Goal: Information Seeking & Learning: Understand process/instructions

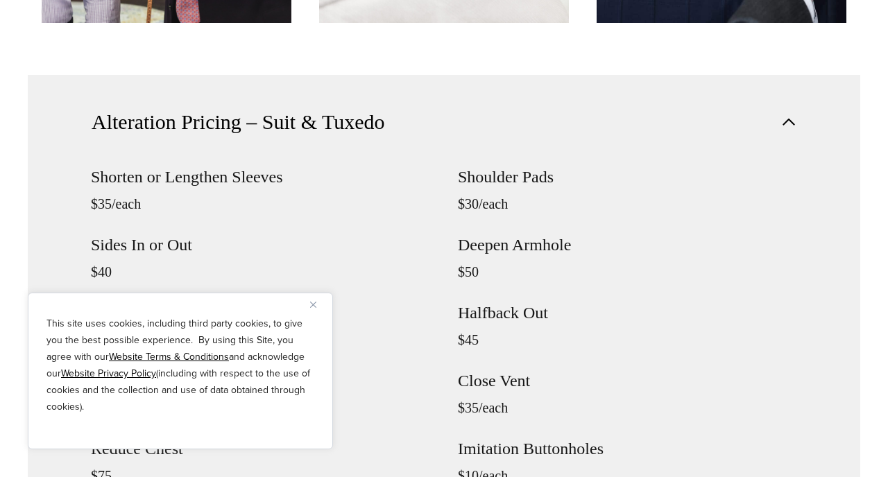
scroll to position [1453, 0]
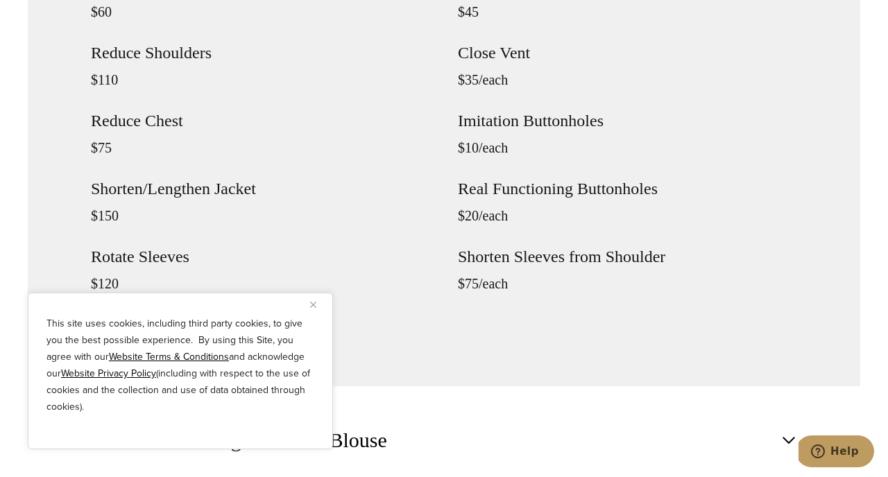
click at [313, 307] on img "Close" at bounding box center [313, 305] width 6 height 6
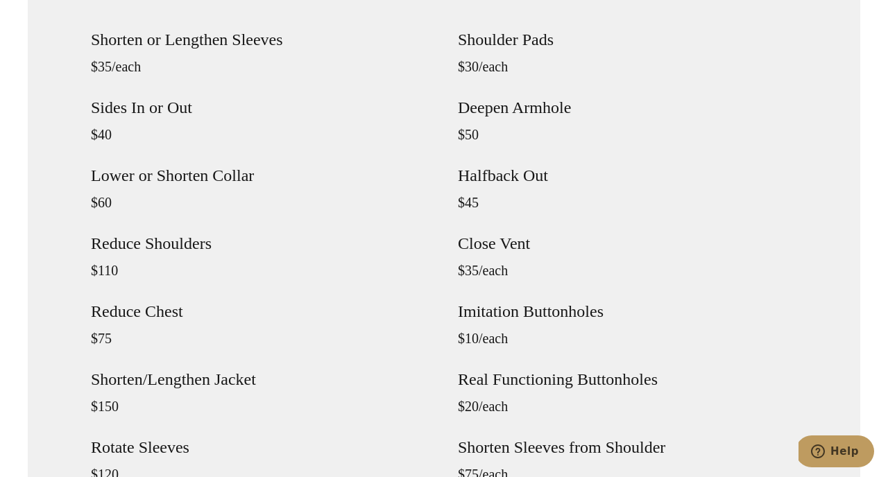
scroll to position [1257, 0]
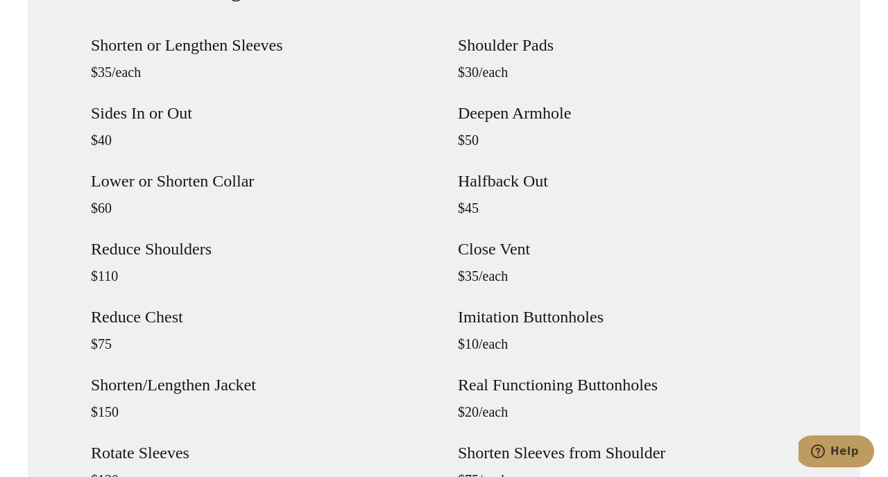
click at [139, 105] on h4 "Sides In or Out" at bounding box center [260, 113] width 339 height 17
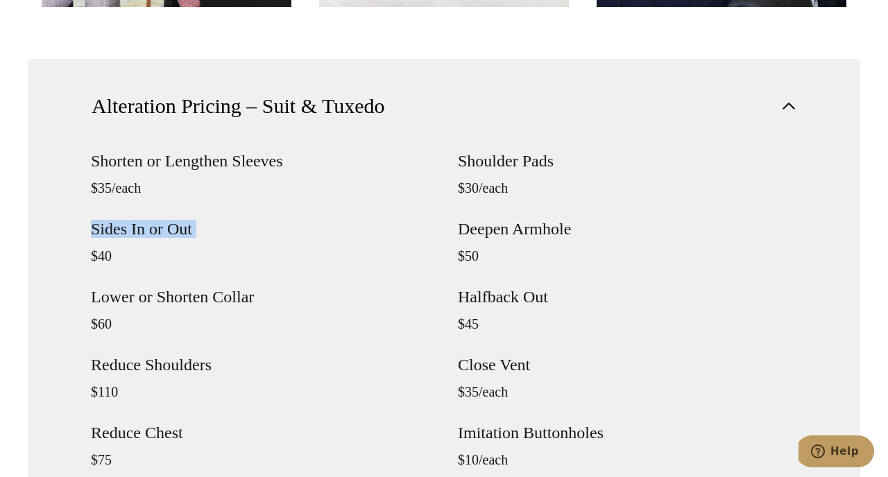
scroll to position [1122, 0]
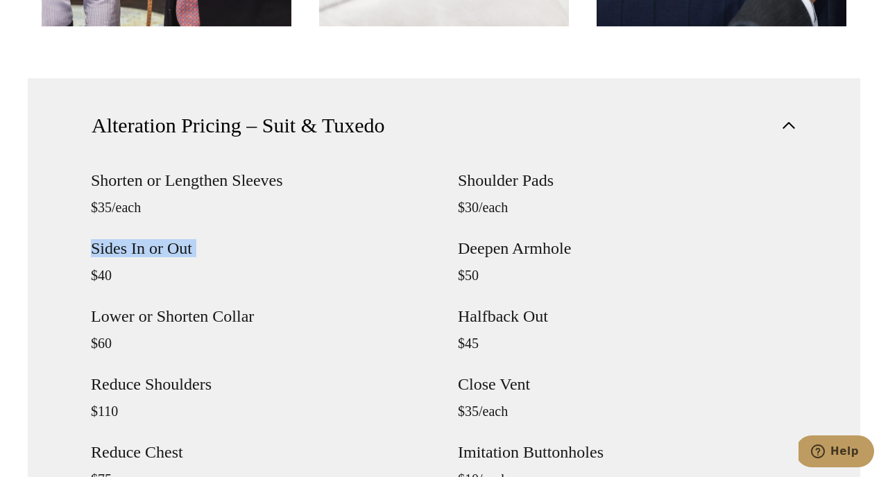
click at [155, 139] on span "Alteration Pricing – Suit & Tuxedo" at bounding box center [238, 125] width 293 height 31
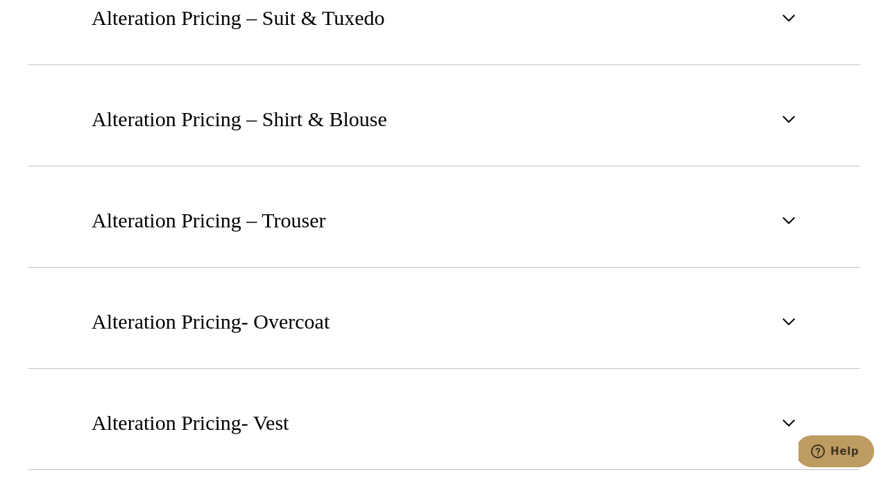
scroll to position [1241, 0]
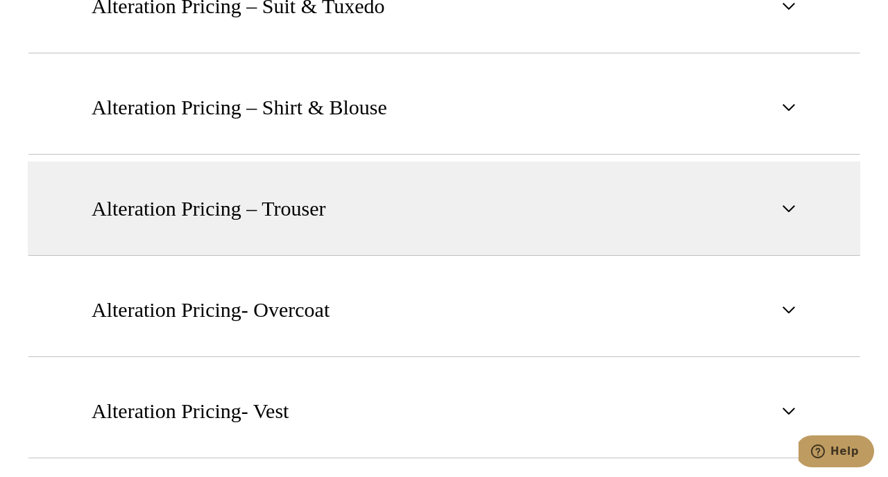
click at [198, 230] on button "Alteration Pricing – Trouser" at bounding box center [444, 209] width 832 height 94
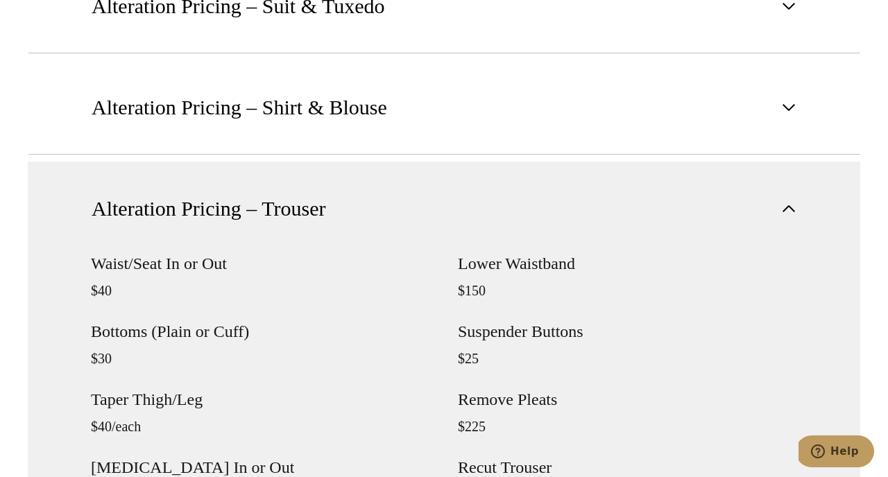
click at [134, 264] on h4 "Waist/Seat In or Out" at bounding box center [260, 263] width 339 height 17
click at [97, 282] on p "$40" at bounding box center [260, 290] width 339 height 17
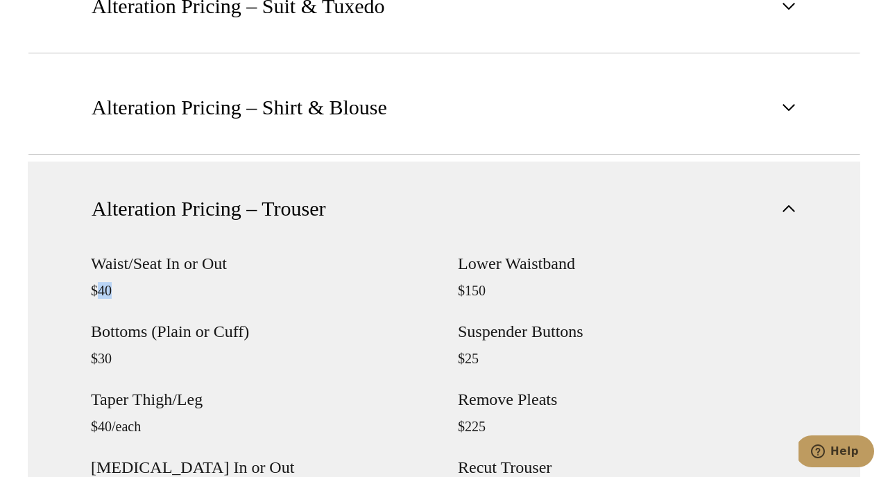
click at [97, 282] on p "$40" at bounding box center [260, 290] width 339 height 17
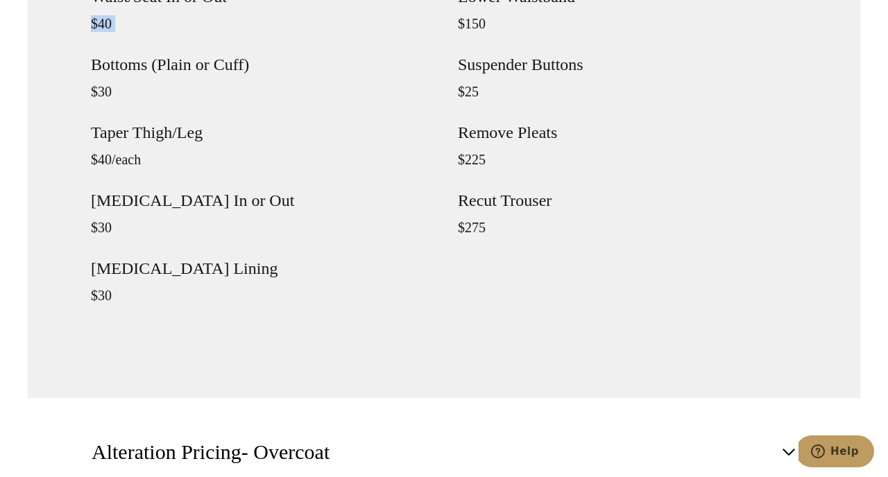
scroll to position [1498, 0]
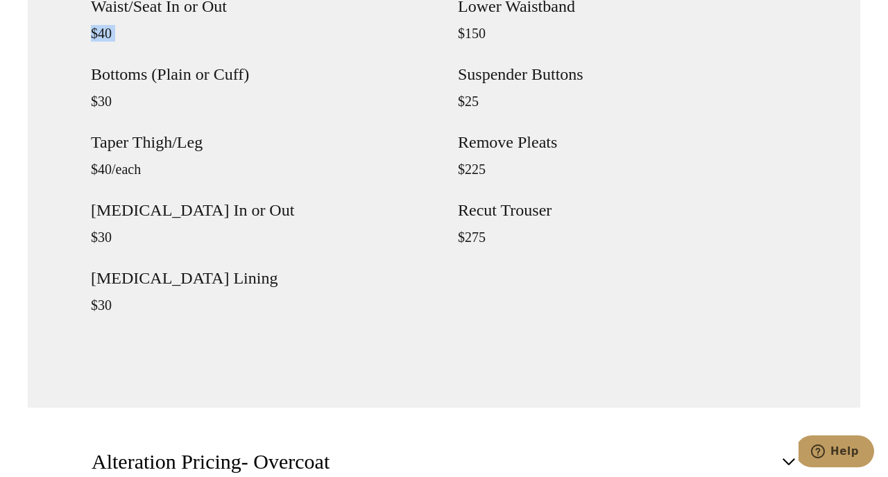
click at [146, 217] on h4 "Crotch In or Out" at bounding box center [260, 210] width 339 height 17
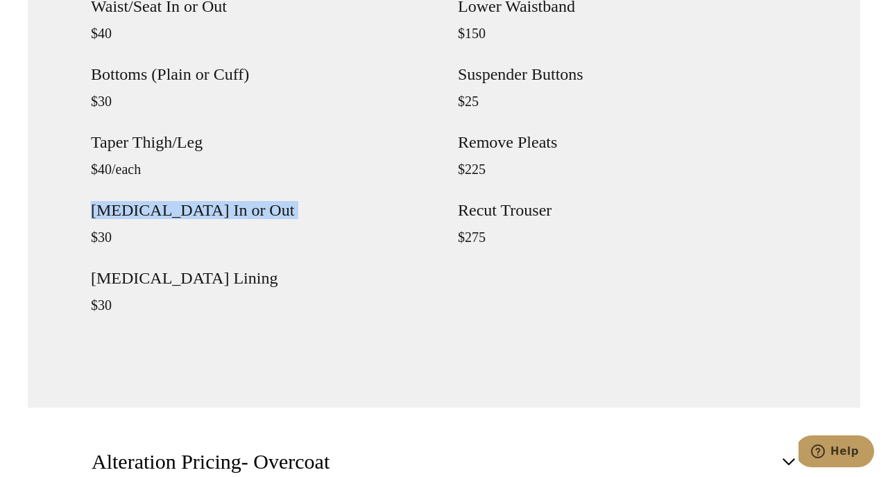
click at [116, 290] on div "Waist/Seat In or Out $40 Bottoms (Plain or Cuff) $30 Taper Thigh/Leg $40/each C…" at bounding box center [260, 168] width 339 height 340
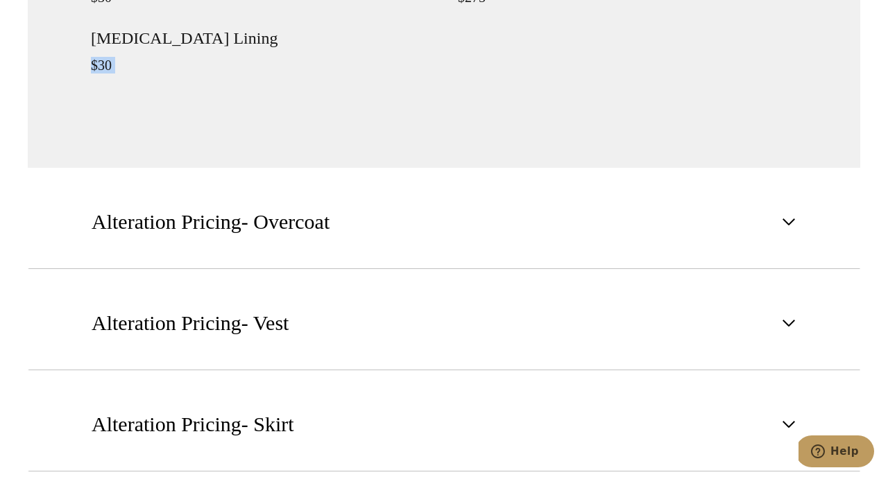
scroll to position [1836, 0]
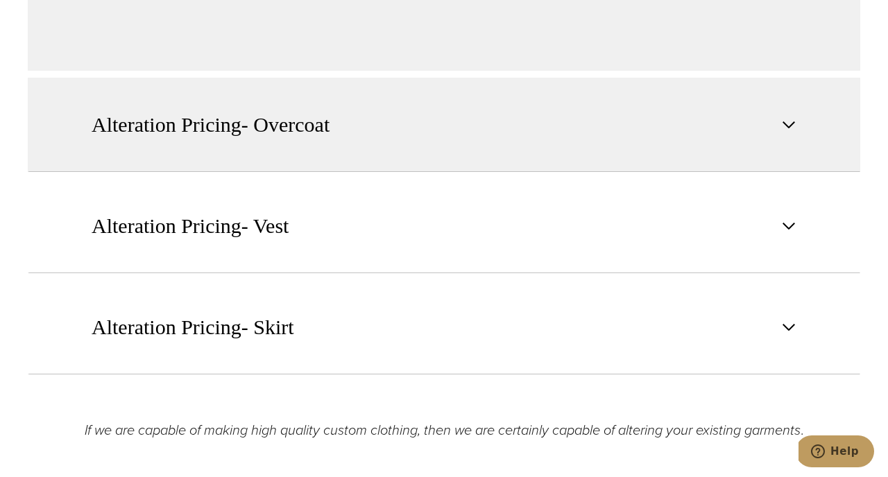
click at [207, 118] on span "Alteration Pricing- Overcoat" at bounding box center [211, 125] width 238 height 31
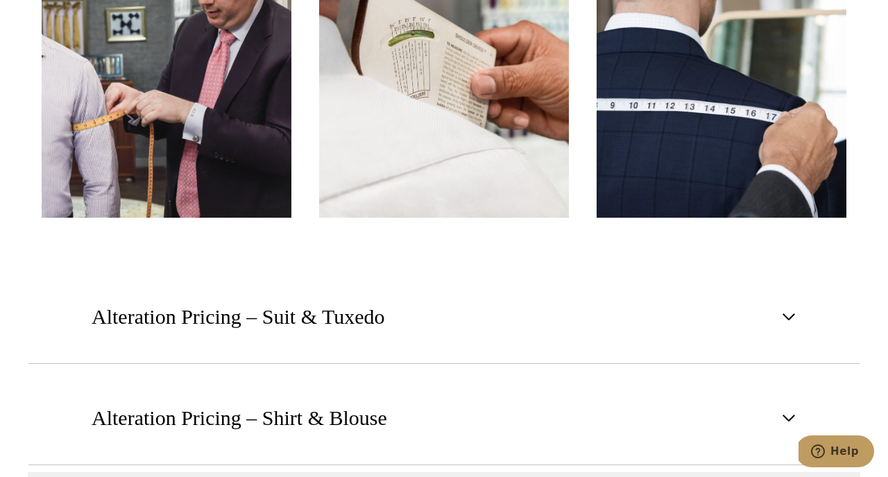
scroll to position [0, 0]
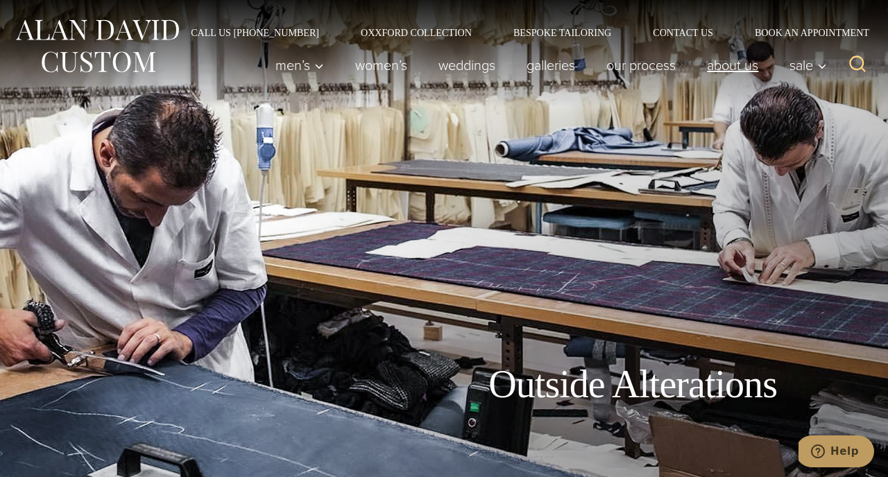
click at [722, 68] on link "About Us" at bounding box center [733, 65] width 83 height 28
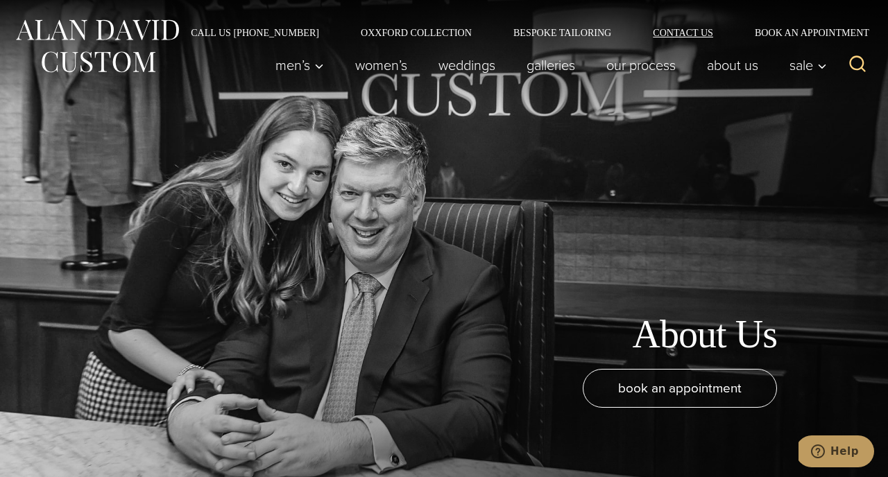
click at [696, 31] on link "Contact Us" at bounding box center [683, 33] width 102 height 10
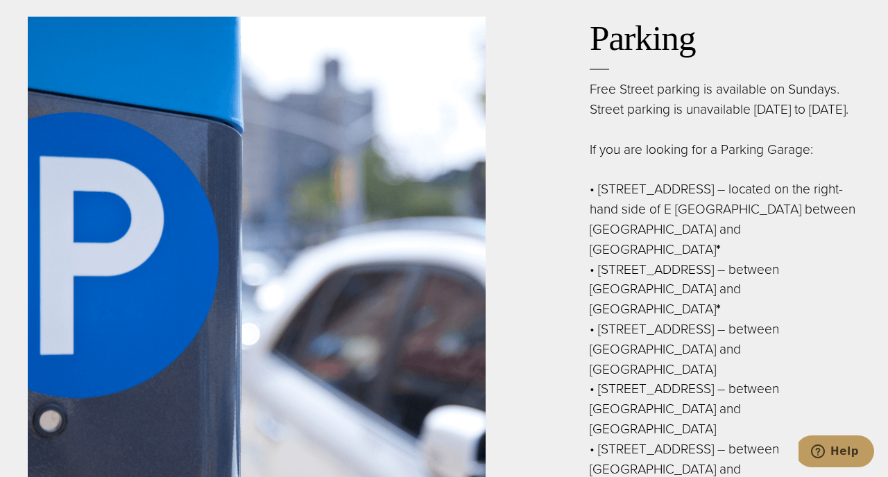
scroll to position [1907, 0]
